Goal: Use online tool/utility: Utilize a website feature to perform a specific function

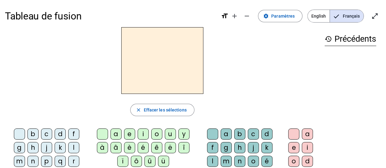
click at [344, 20] on span "Français" at bounding box center [347, 16] width 34 height 12
click at [145, 134] on div "i" at bounding box center [143, 133] width 11 height 11
click at [218, 155] on div "l" at bounding box center [212, 160] width 11 height 11
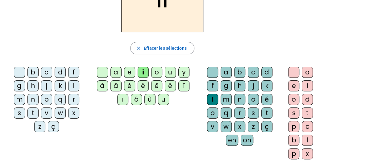
scroll to position [31, 0]
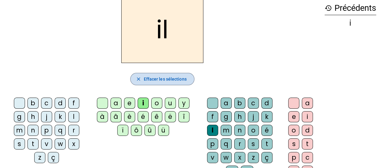
click at [166, 80] on span "Effacer les sélections" at bounding box center [164, 78] width 43 height 7
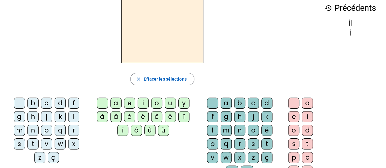
click at [138, 105] on div "i" at bounding box center [143, 102] width 11 height 11
click at [218, 125] on div "l" at bounding box center [212, 130] width 11 height 11
click at [25, 125] on div "m" at bounding box center [19, 130] width 11 height 11
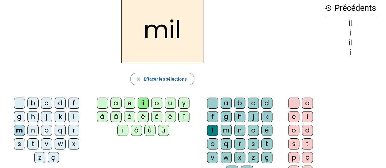
click at [114, 103] on div "a" at bounding box center [115, 102] width 11 height 11
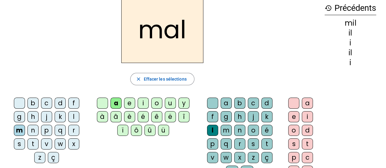
click at [207, 104] on div at bounding box center [212, 102] width 11 height 11
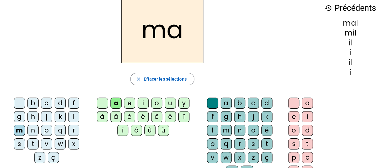
click at [68, 116] on div "l" at bounding box center [73, 116] width 11 height 11
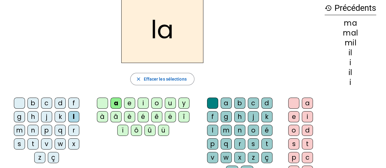
click at [172, 102] on div "u" at bounding box center [170, 102] width 11 height 11
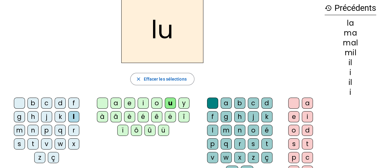
click at [57, 104] on div "d" at bounding box center [60, 102] width 11 height 11
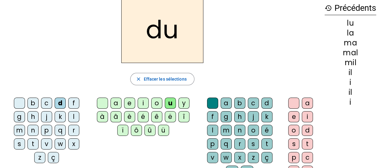
click at [39, 138] on div "t" at bounding box center [32, 143] width 11 height 11
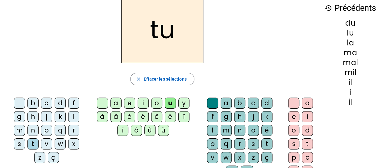
click at [128, 101] on div "e" at bounding box center [129, 102] width 11 height 11
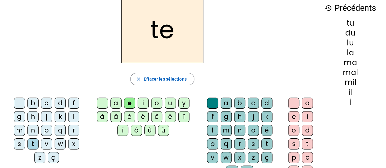
click at [55, 103] on div "d" at bounding box center [60, 102] width 11 height 11
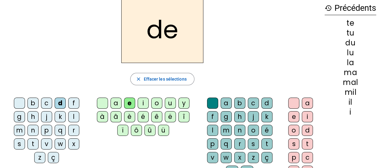
click at [41, 119] on div "j" at bounding box center [46, 116] width 11 height 11
